Goal: Task Accomplishment & Management: Manage account settings

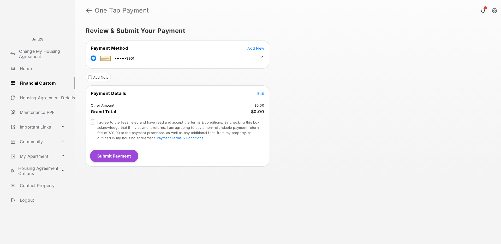
click at [256, 48] on span "Add New" at bounding box center [255, 48] width 17 height 4
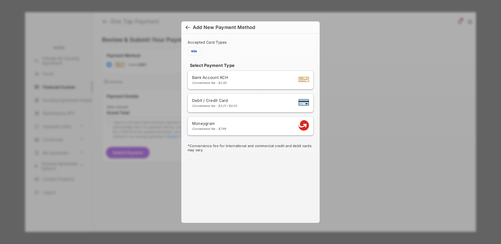
click at [186, 29] on div at bounding box center [188, 28] width 5 height 6
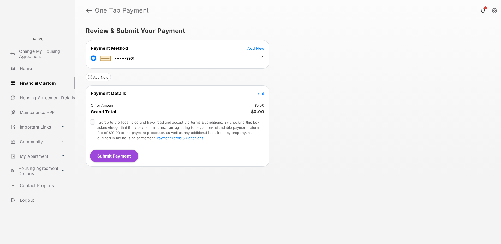
click at [261, 57] on icon at bounding box center [261, 56] width 5 height 5
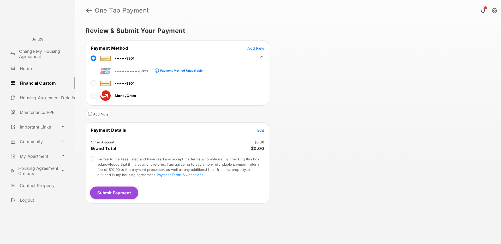
click at [42, 83] on link "Financial Custom" at bounding box center [41, 83] width 67 height 13
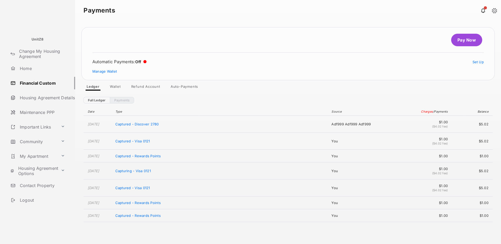
click at [172, 84] on link "Auto-Payments" at bounding box center [184, 87] width 36 height 6
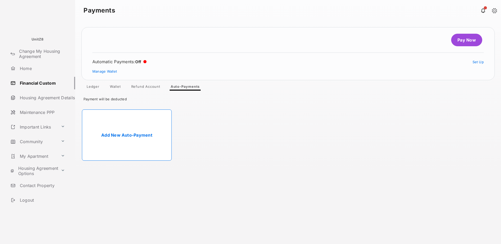
click at [142, 133] on link "Add New Auto-Payment" at bounding box center [127, 134] width 90 height 51
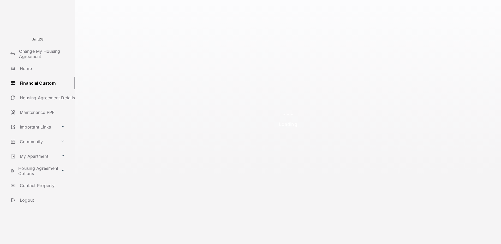
select select "**********"
